Goal: Task Accomplishment & Management: Manage account settings

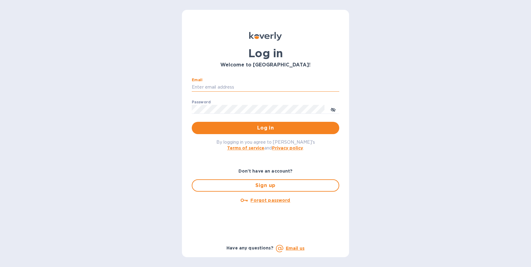
click at [242, 84] on input "Email" at bounding box center [265, 87] width 147 height 9
type input "Pynetyme2017@gmail.com"
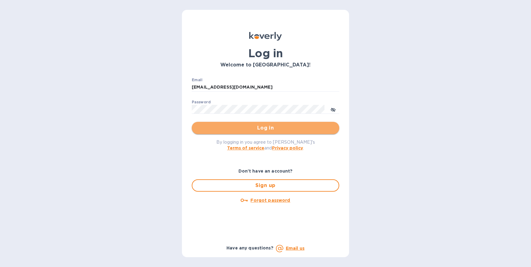
click at [250, 128] on span "Log in" at bounding box center [266, 127] width 138 height 7
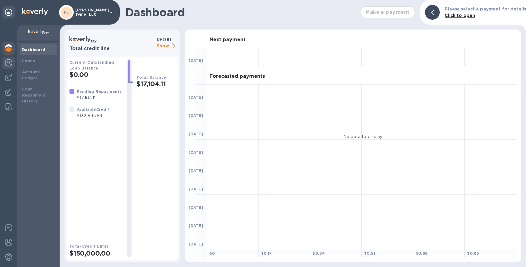
click at [4, 62] on div at bounding box center [8, 63] width 12 height 14
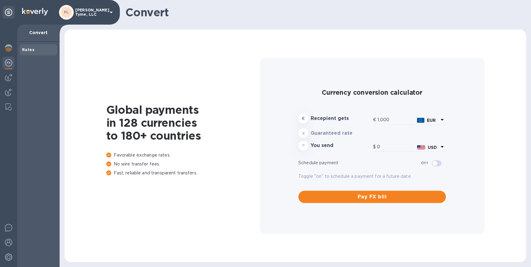
type input "1,171.24"
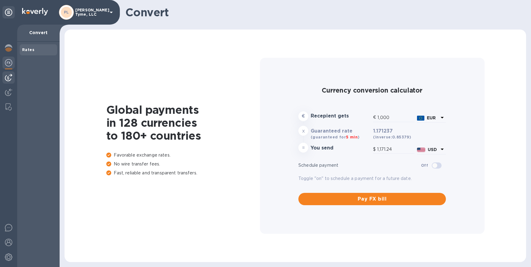
click at [8, 80] on img at bounding box center [8, 77] width 7 height 7
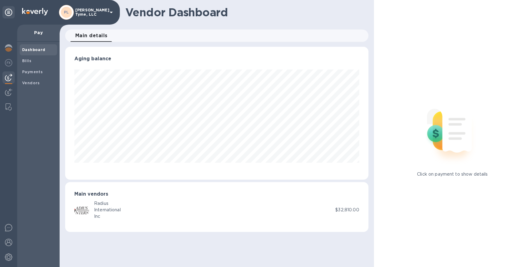
scroll to position [133, 303]
click at [43, 61] on span "Bills" at bounding box center [38, 61] width 33 height 6
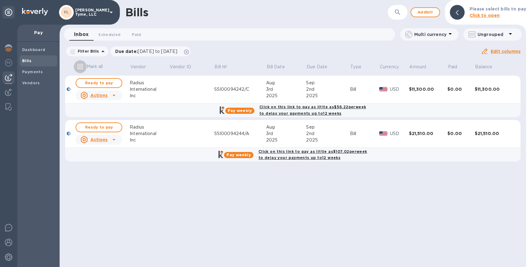
click at [81, 66] on input "Mark all" at bounding box center [80, 66] width 13 height 13
checkbox input "true"
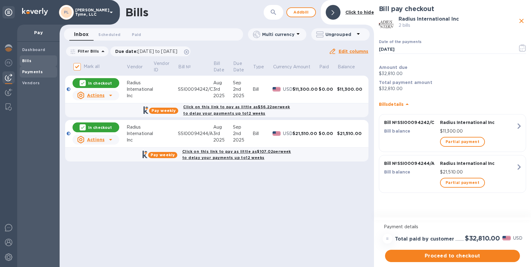
click at [25, 75] on span "Payments" at bounding box center [32, 72] width 21 height 6
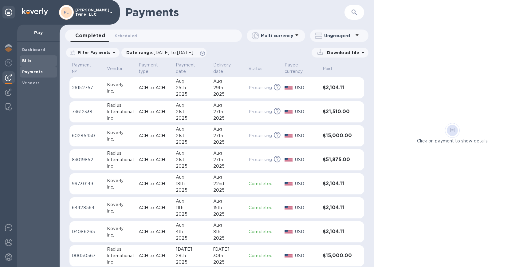
click at [39, 61] on span "Bills" at bounding box center [38, 61] width 33 height 6
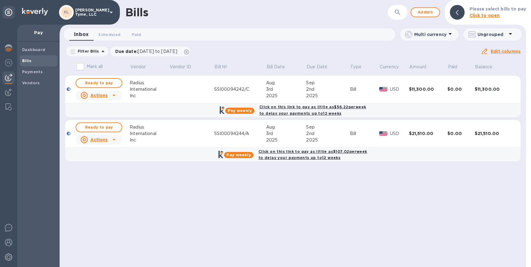
click at [81, 68] on input "Mark all" at bounding box center [80, 66] width 13 height 13
checkbox input "true"
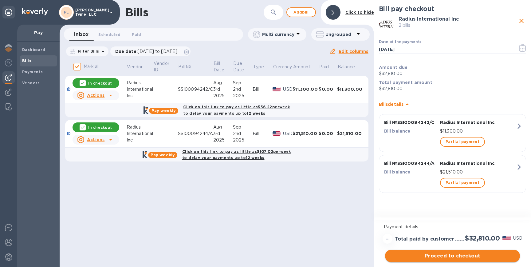
click at [455, 256] on span "Proceed to checkout" at bounding box center [452, 255] width 125 height 7
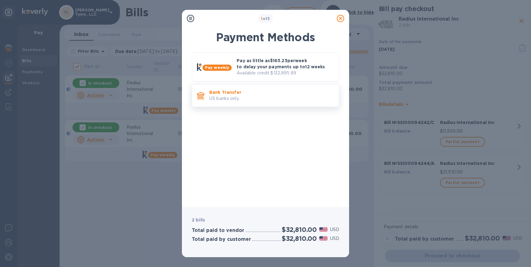
click at [277, 96] on p "US banks only." at bounding box center [271, 98] width 125 height 6
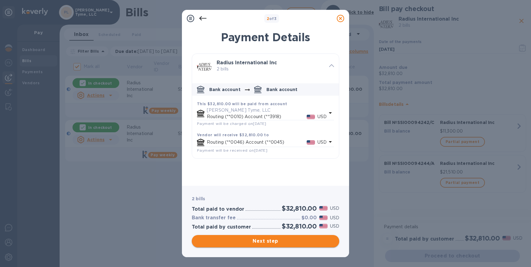
click at [271, 239] on span "Next step" at bounding box center [266, 240] width 138 height 7
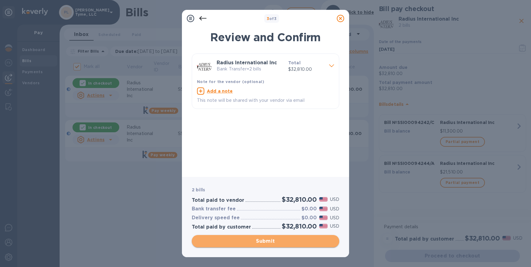
click at [259, 243] on span "Submit" at bounding box center [266, 240] width 138 height 7
